Goal: Task Accomplishment & Management: Use online tool/utility

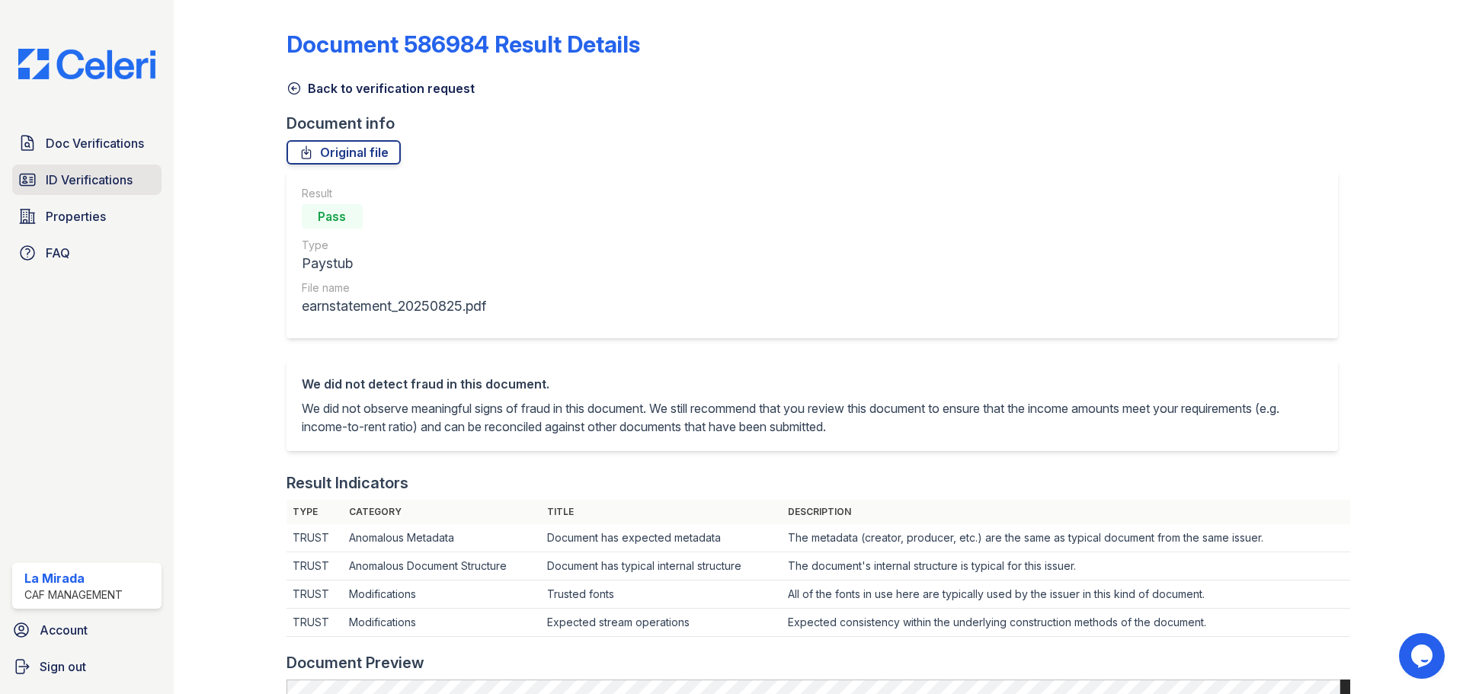
click at [92, 190] on link "ID Verifications" at bounding box center [86, 180] width 149 height 30
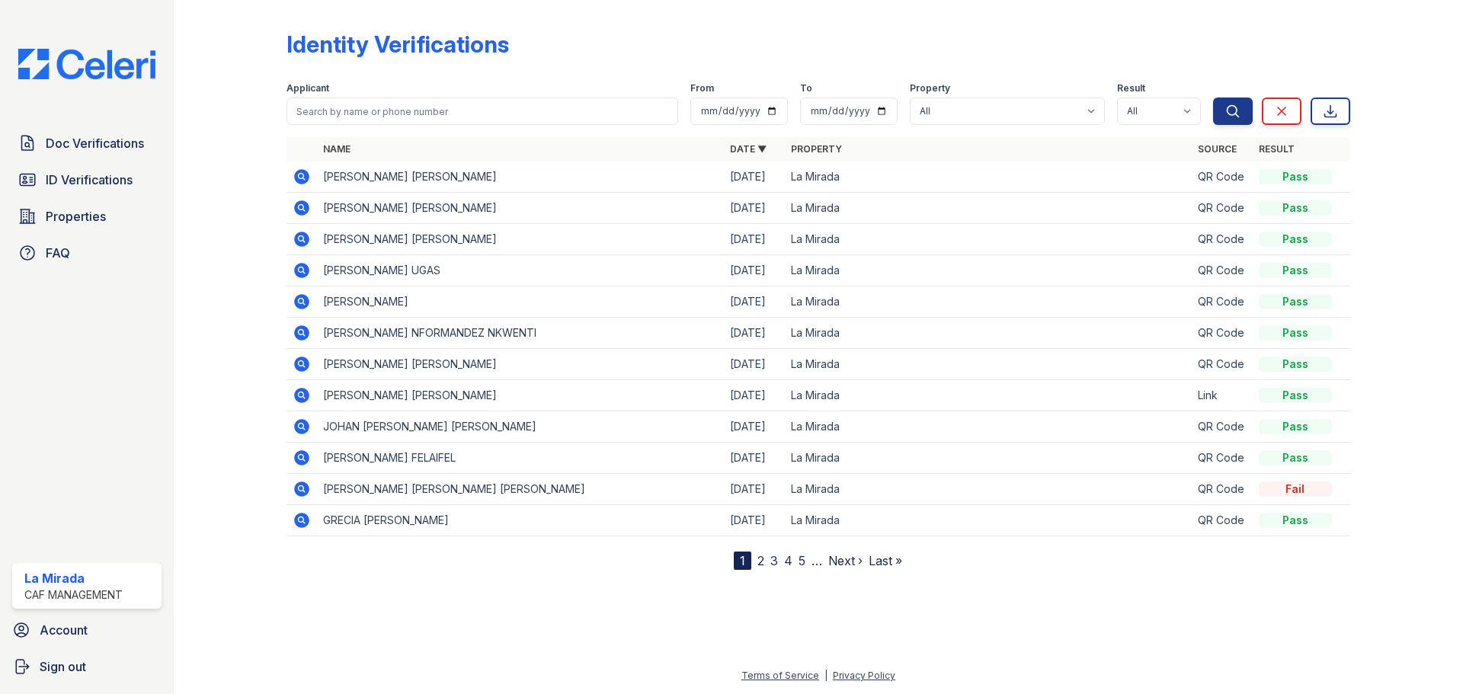
click at [92, 190] on link "ID Verifications" at bounding box center [86, 180] width 149 height 30
click at [309, 178] on icon at bounding box center [301, 176] width 15 height 15
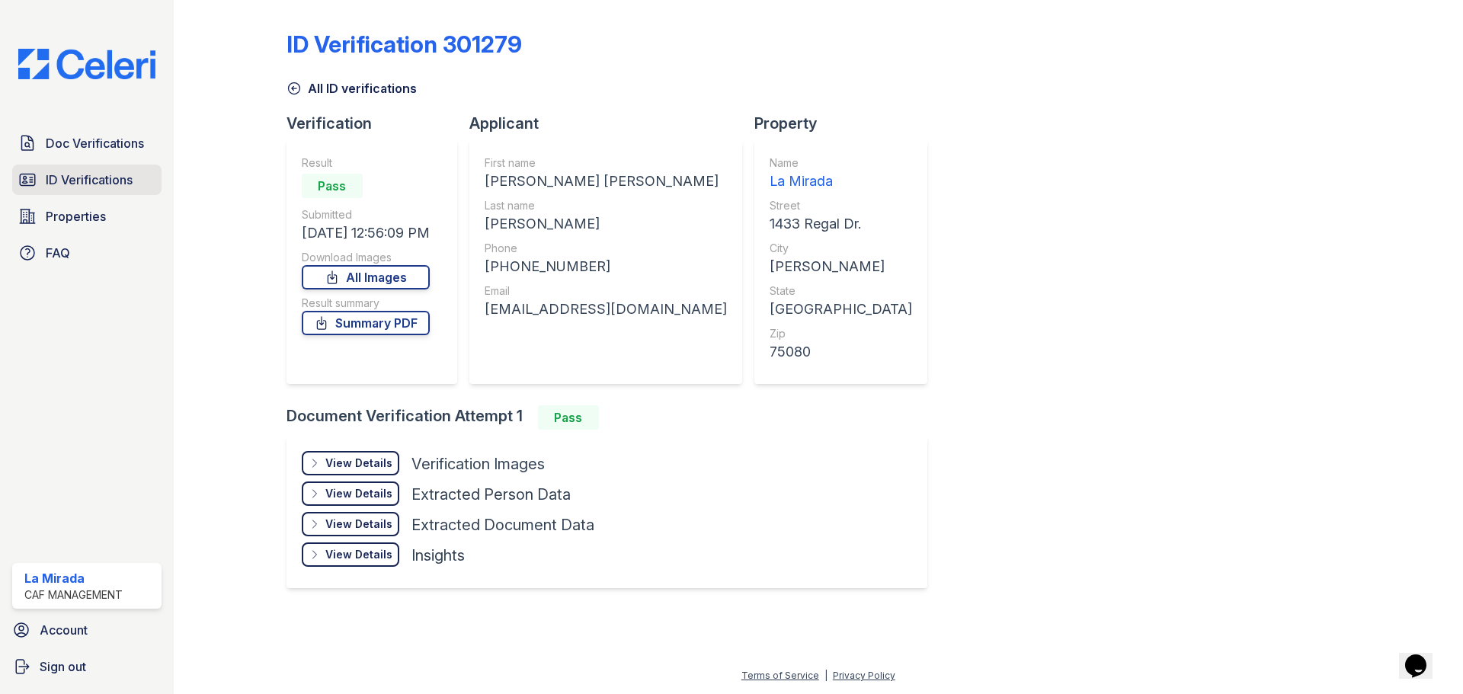
click at [67, 174] on span "ID Verifications" at bounding box center [89, 180] width 87 height 18
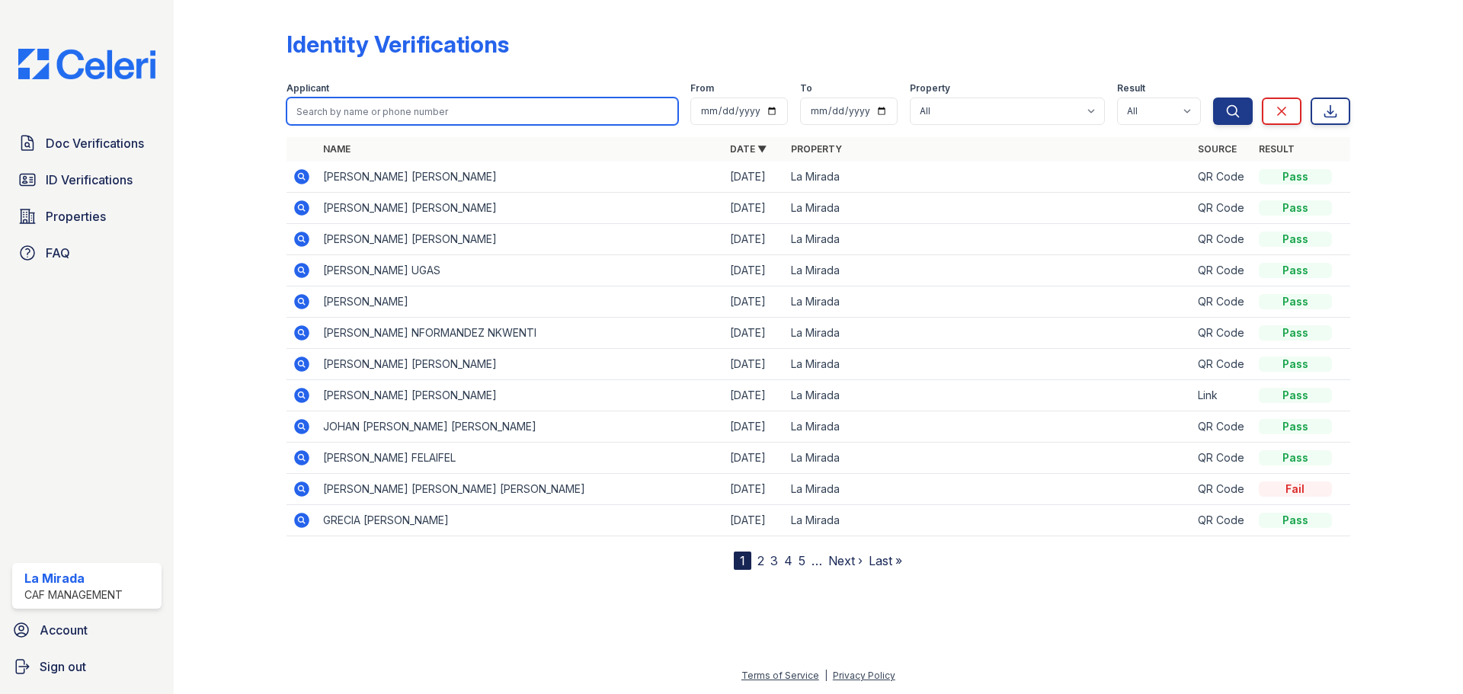
click at [512, 101] on input "search" at bounding box center [482, 111] width 392 height 27
type input "[PERSON_NAME]"
click at [1213, 98] on button "Search" at bounding box center [1233, 111] width 40 height 27
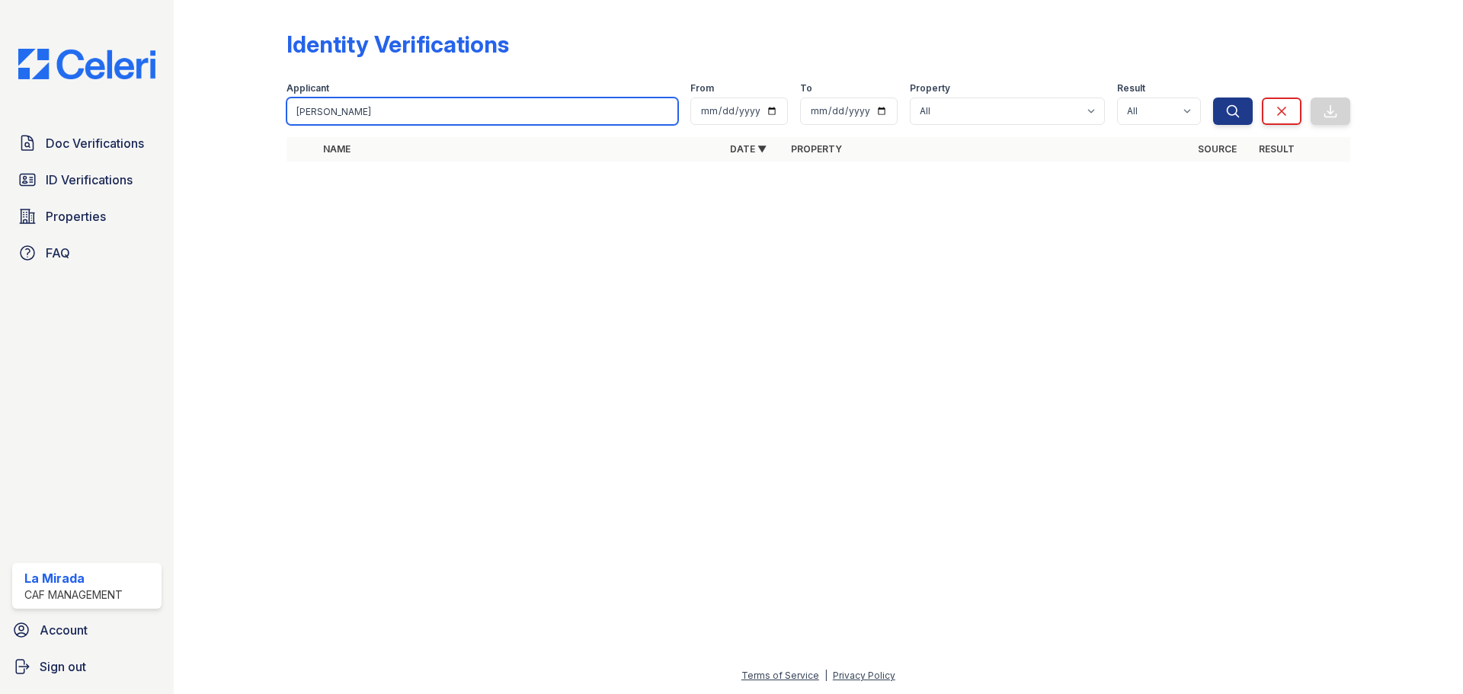
click at [513, 111] on input "[PERSON_NAME]" at bounding box center [482, 111] width 392 height 27
type input "vio"
click at [1213, 98] on button "Search" at bounding box center [1233, 111] width 40 height 27
click at [516, 117] on input "vio" at bounding box center [482, 111] width 392 height 27
type input "v"
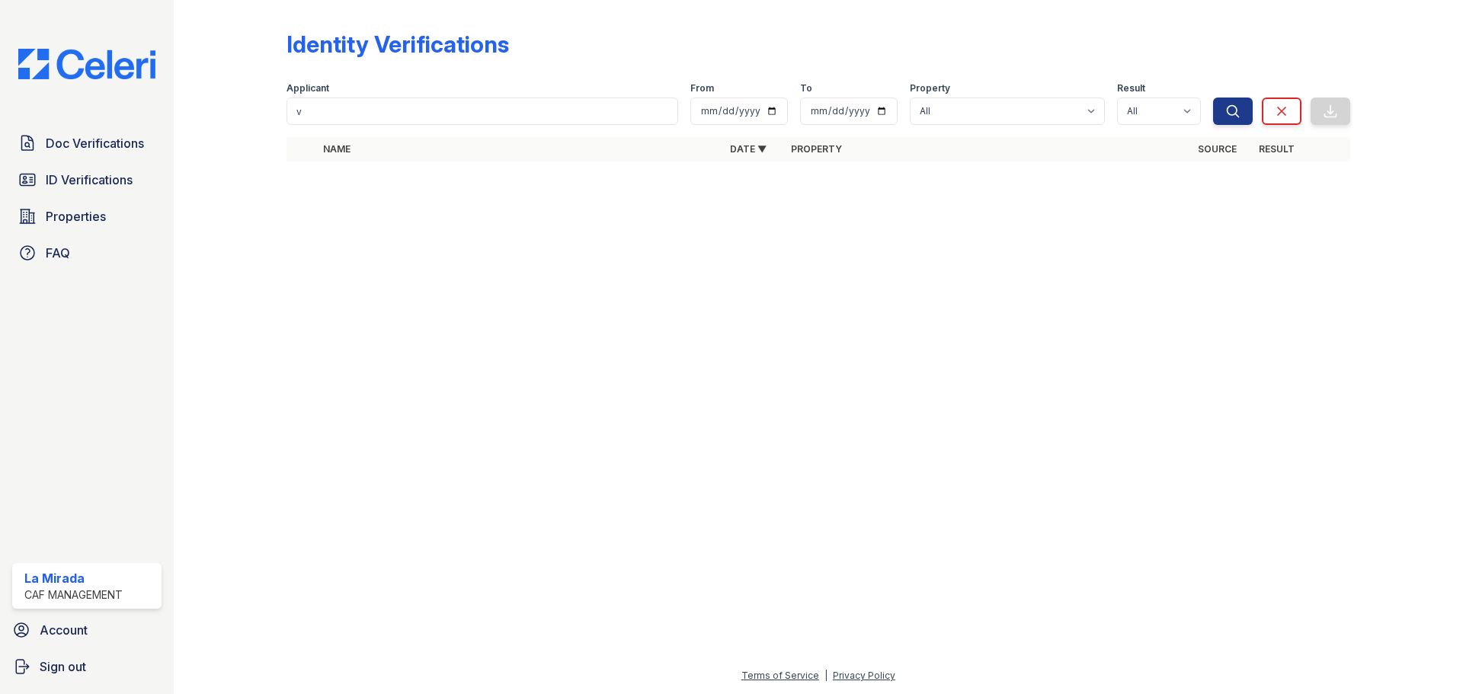
click at [609, 310] on div at bounding box center [818, 433] width 1240 height 465
click at [108, 174] on span "ID Verifications" at bounding box center [89, 180] width 87 height 18
